Goal: Find specific page/section: Find specific page/section

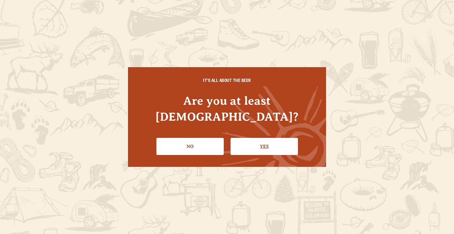
click at [277, 138] on link "Yes" at bounding box center [263, 146] width 67 height 17
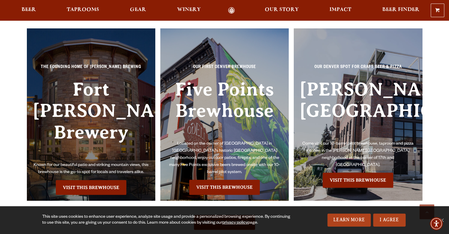
scroll to position [1300, 0]
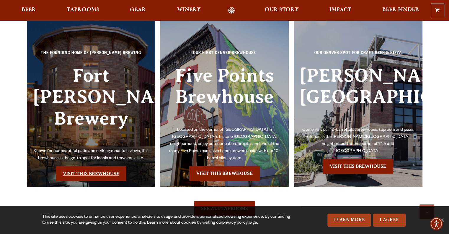
click at [86, 166] on link "Visit this Brewhouse" at bounding box center [91, 173] width 71 height 15
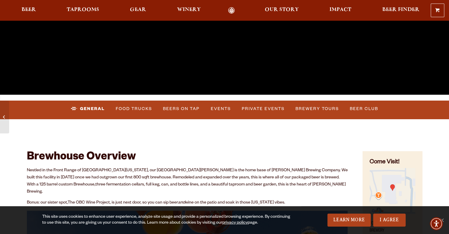
scroll to position [177, 0]
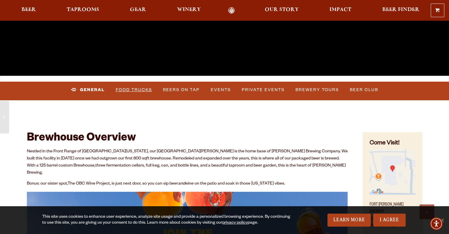
click at [131, 88] on link "Food Trucks" at bounding box center [133, 90] width 41 height 14
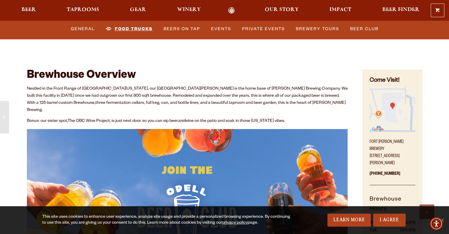
scroll to position [236, 0]
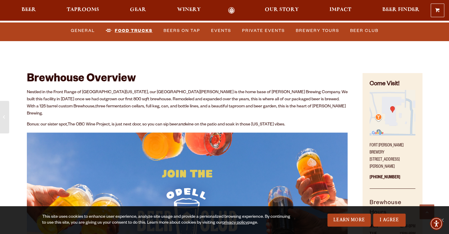
click at [131, 29] on link "Food Trucks" at bounding box center [129, 31] width 52 height 14
